Goal: Transaction & Acquisition: Subscribe to service/newsletter

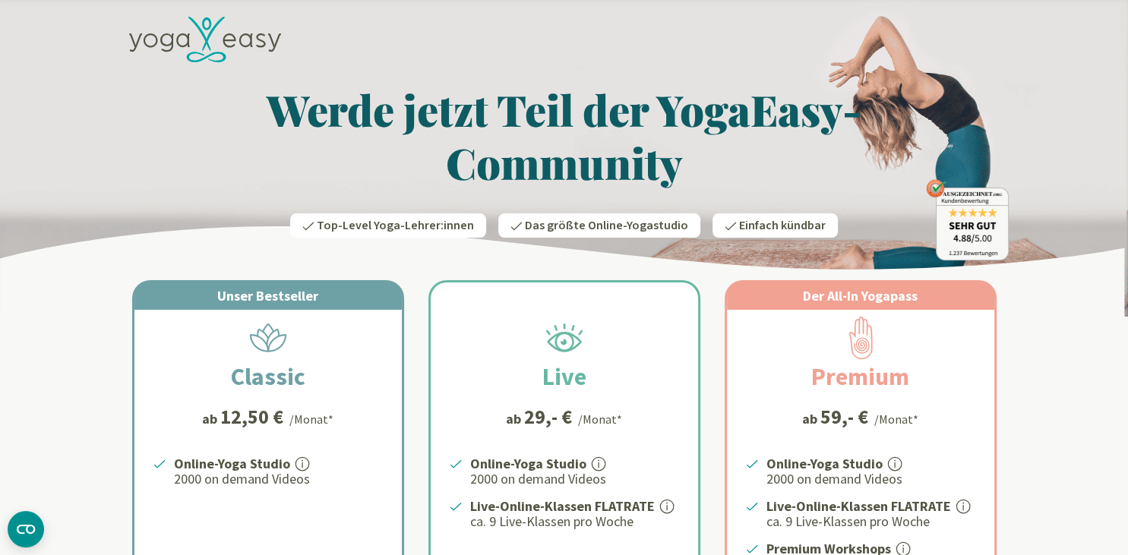
click at [345, 469] on p "Online-Yoga Studio" at bounding box center [279, 464] width 210 height 18
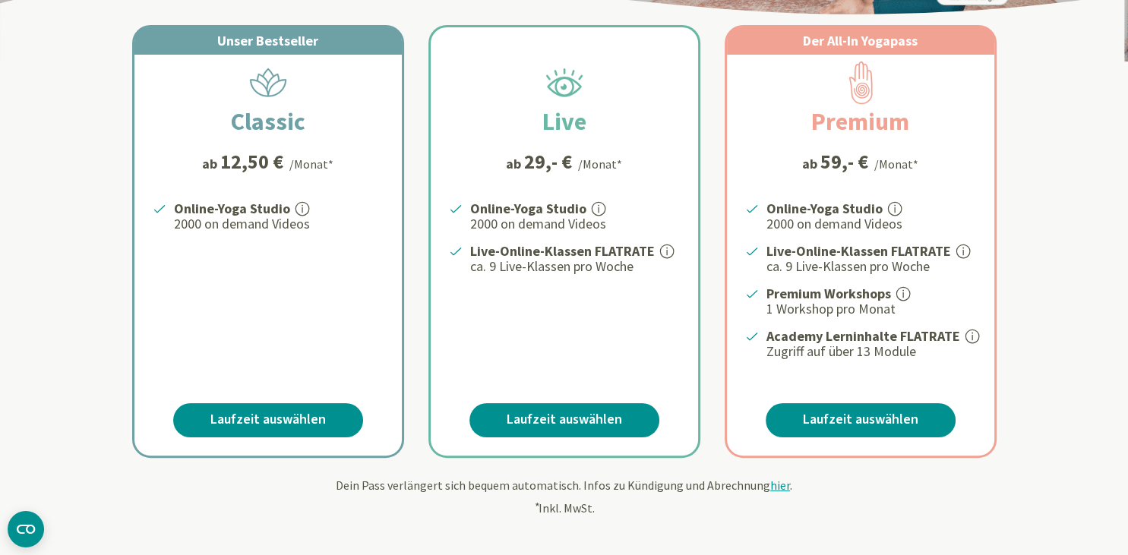
scroll to position [260, 0]
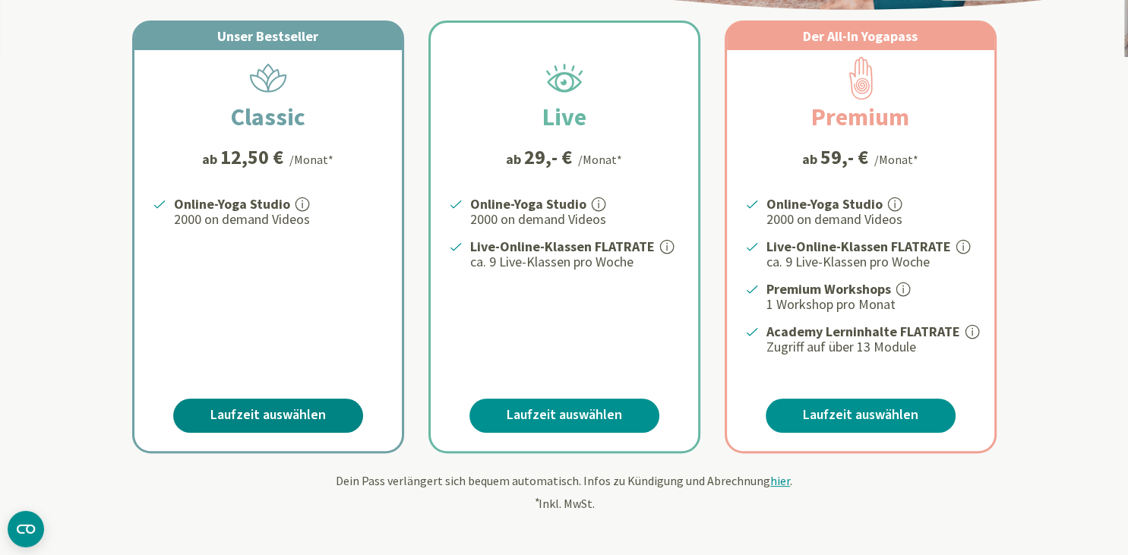
click at [277, 408] on link "Laufzeit auswählen" at bounding box center [268, 416] width 190 height 34
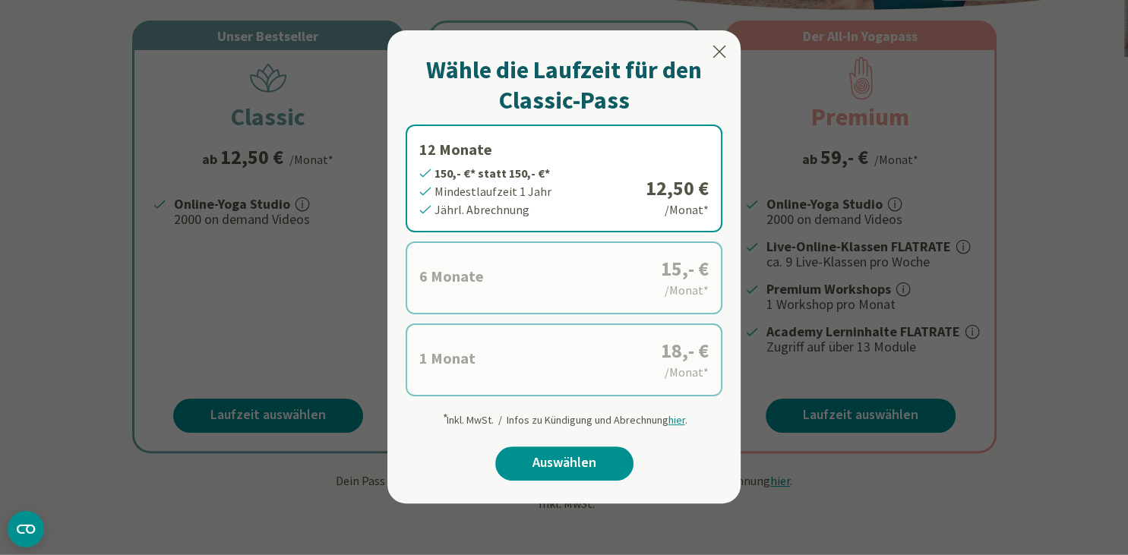
click at [595, 370] on label "1 Monat 18,- €* statt 18,- €* Mindestlaufzeit 1 Monat Monatl. Abrechnung 18,- €…" at bounding box center [564, 360] width 317 height 73
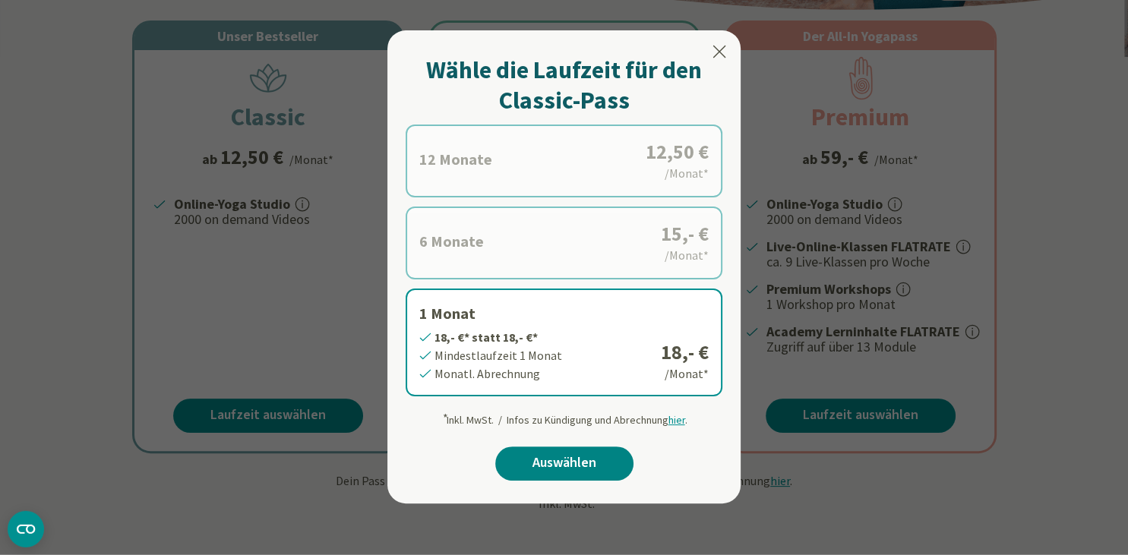
click at [558, 460] on link "Auswählen" at bounding box center [564, 464] width 138 height 34
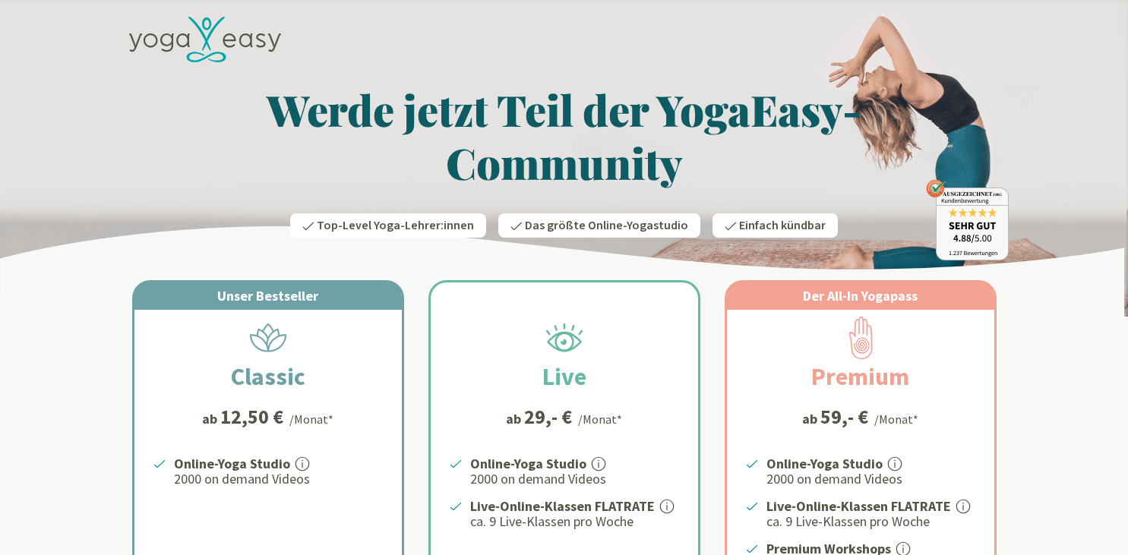
scroll to position [260, 0]
